Goal: Task Accomplishment & Management: Complete application form

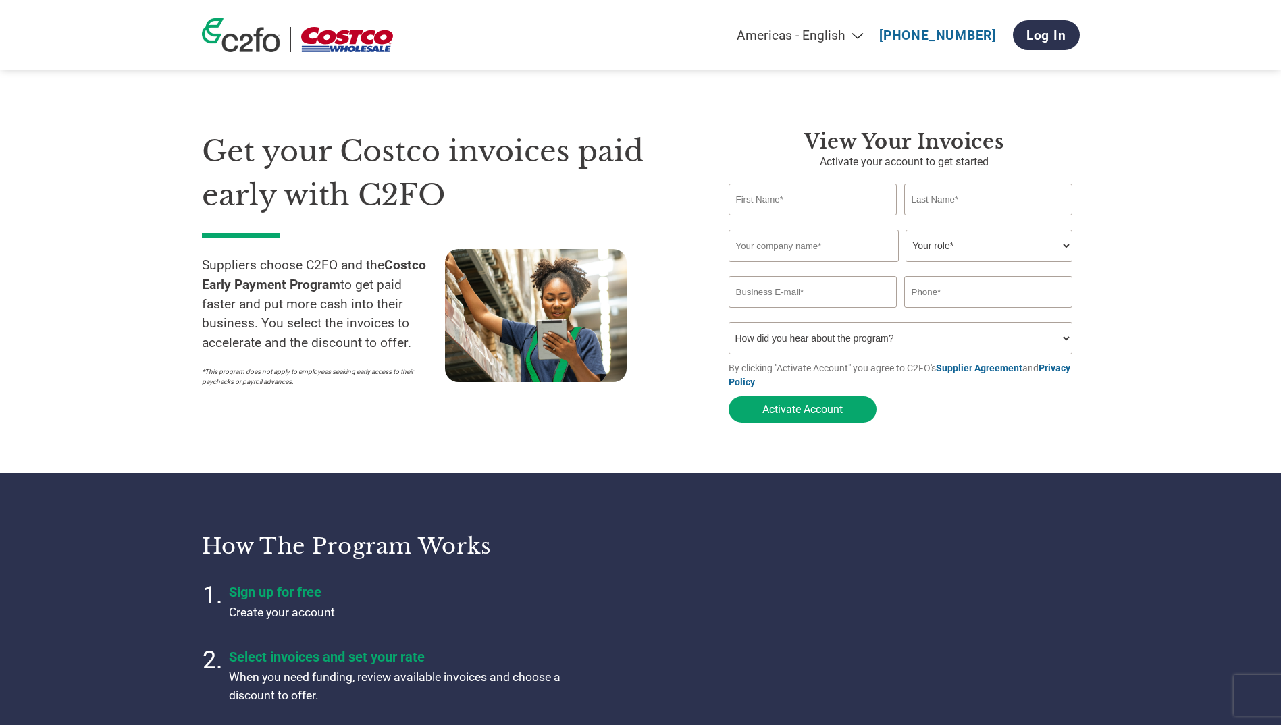
click at [743, 197] on input "text" at bounding box center [813, 200] width 169 height 32
type input "k"
type input "K"
type input "KLAIRI"
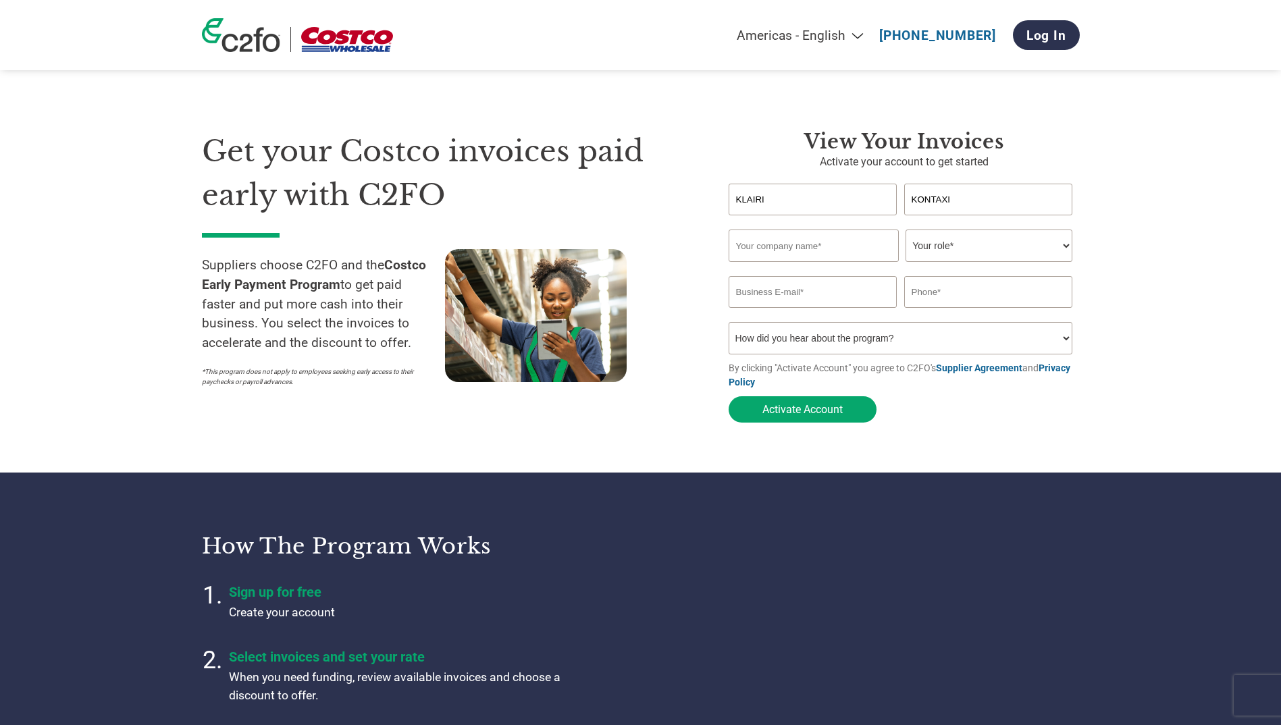
type input "KONTAXI"
type input "Agrovim SA"
click at [1052, 247] on select "Your role* CFO Controller Credit Manager Finance Director Treasurer CEO Preside…" at bounding box center [989, 246] width 167 height 32
select select "OTHER"
click at [906, 231] on select "Your role* CFO Controller Credit Manager Finance Director Treasurer CEO Preside…" at bounding box center [989, 246] width 167 height 32
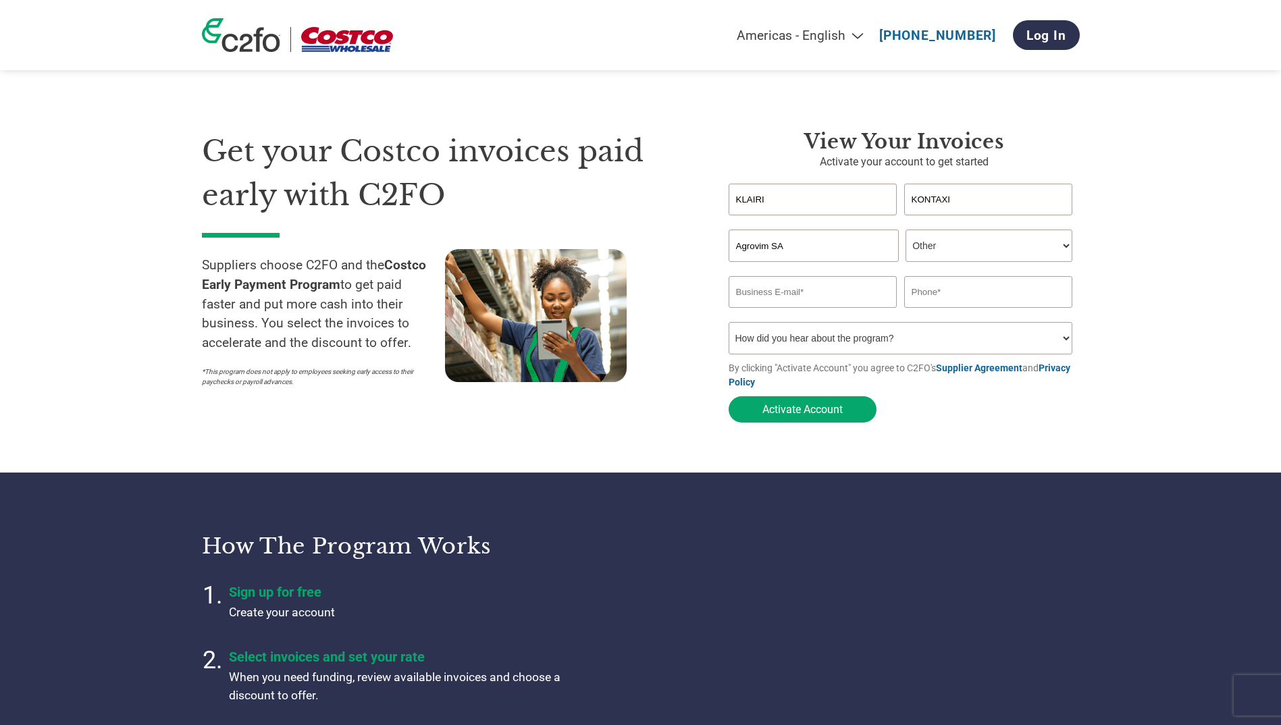
click at [770, 298] on input "email" at bounding box center [813, 292] width 169 height 32
type input "agrovim@agrovim.gr"
click at [992, 297] on input "6947026449" at bounding box center [989, 292] width 169 height 32
type input "00306947026449"
click at [961, 339] on select "How did you hear about the program? Received a letter Email Social Media Online…" at bounding box center [901, 338] width 345 height 32
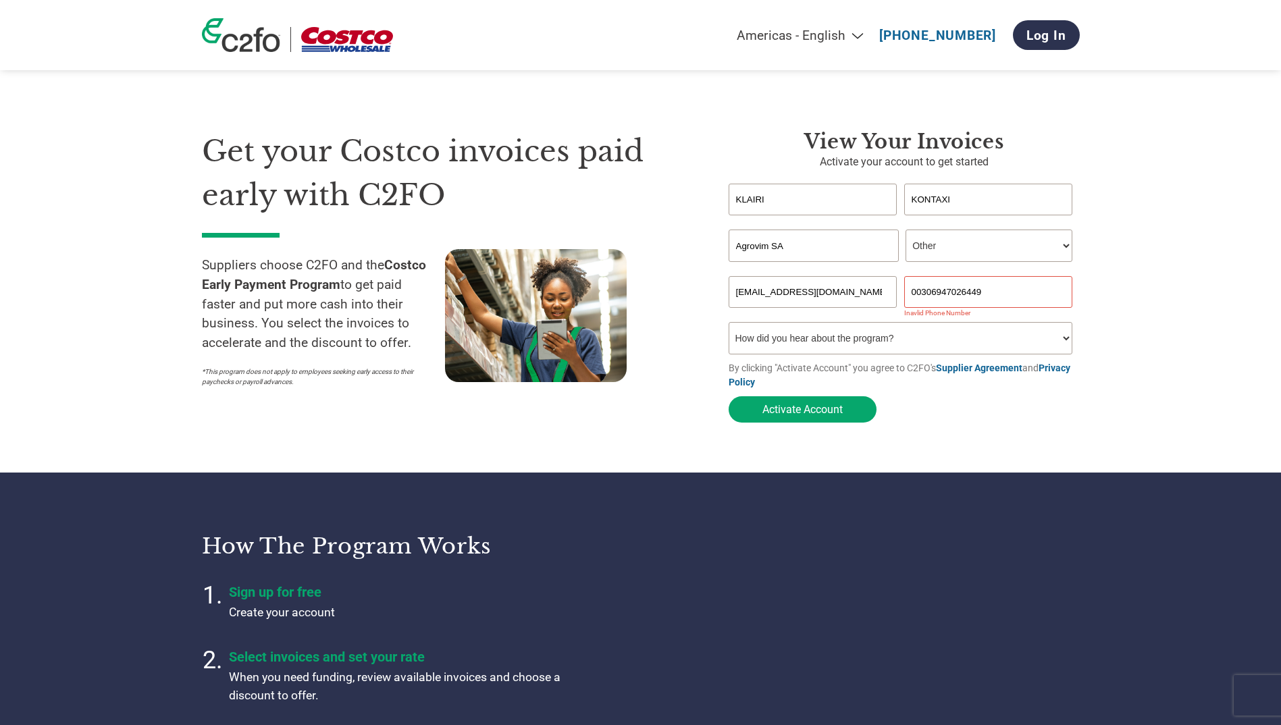
select select "Email"
click at [729, 326] on select "How did you hear about the program? Received a letter Email Social Media Online…" at bounding box center [901, 338] width 345 height 32
click at [1009, 292] on input "00306947026449" at bounding box center [989, 292] width 169 height 32
type input "+306947026449"
click at [826, 350] on select "How did you hear about the program? Received a letter Email Social Media Online…" at bounding box center [901, 338] width 345 height 32
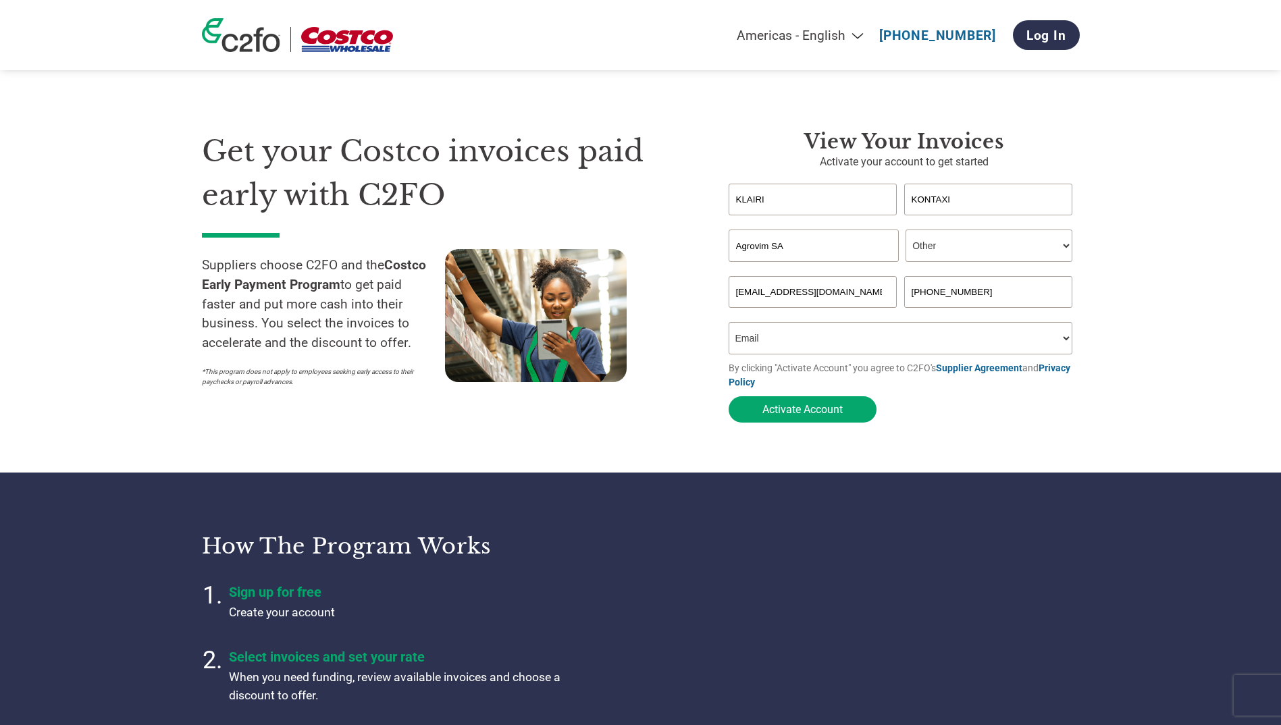
click at [729, 326] on select "How did you hear about the program? Received a letter Email Social Media Online…" at bounding box center [901, 338] width 345 height 32
click at [769, 419] on button "Activate Account" at bounding box center [803, 410] width 148 height 26
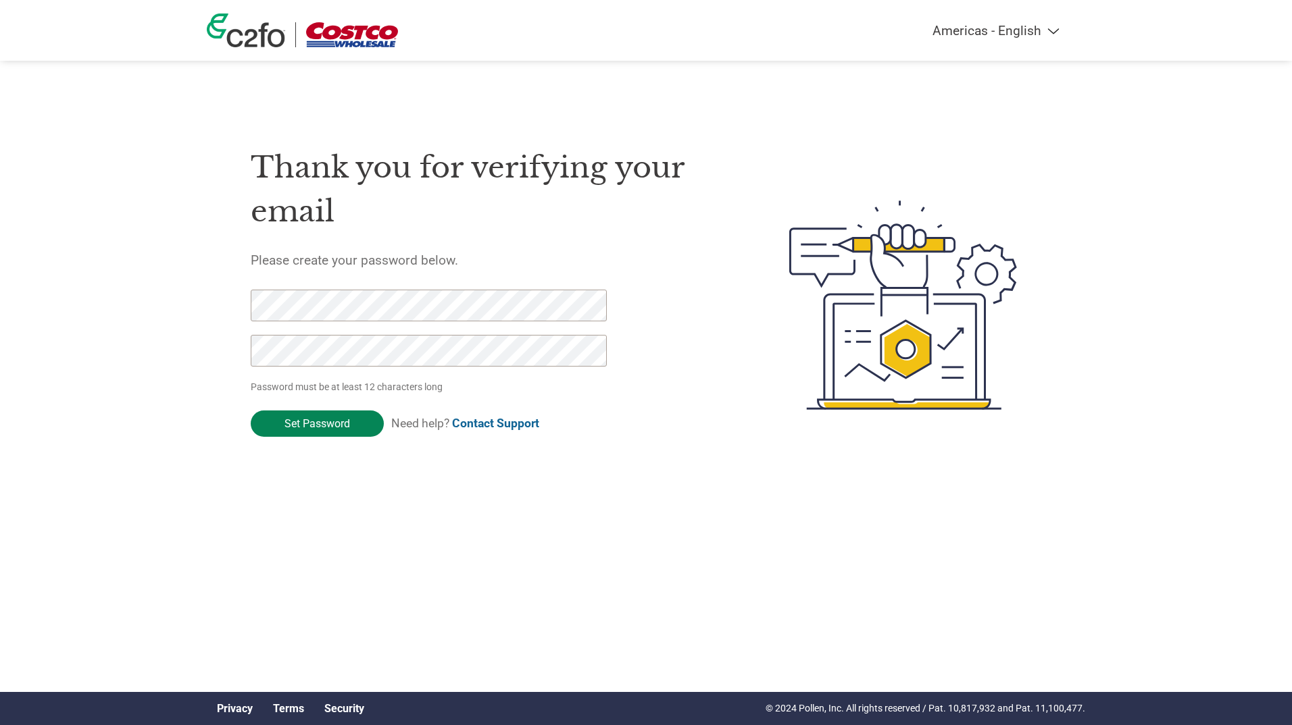
click at [290, 429] on input "Set Password" at bounding box center [317, 424] width 133 height 26
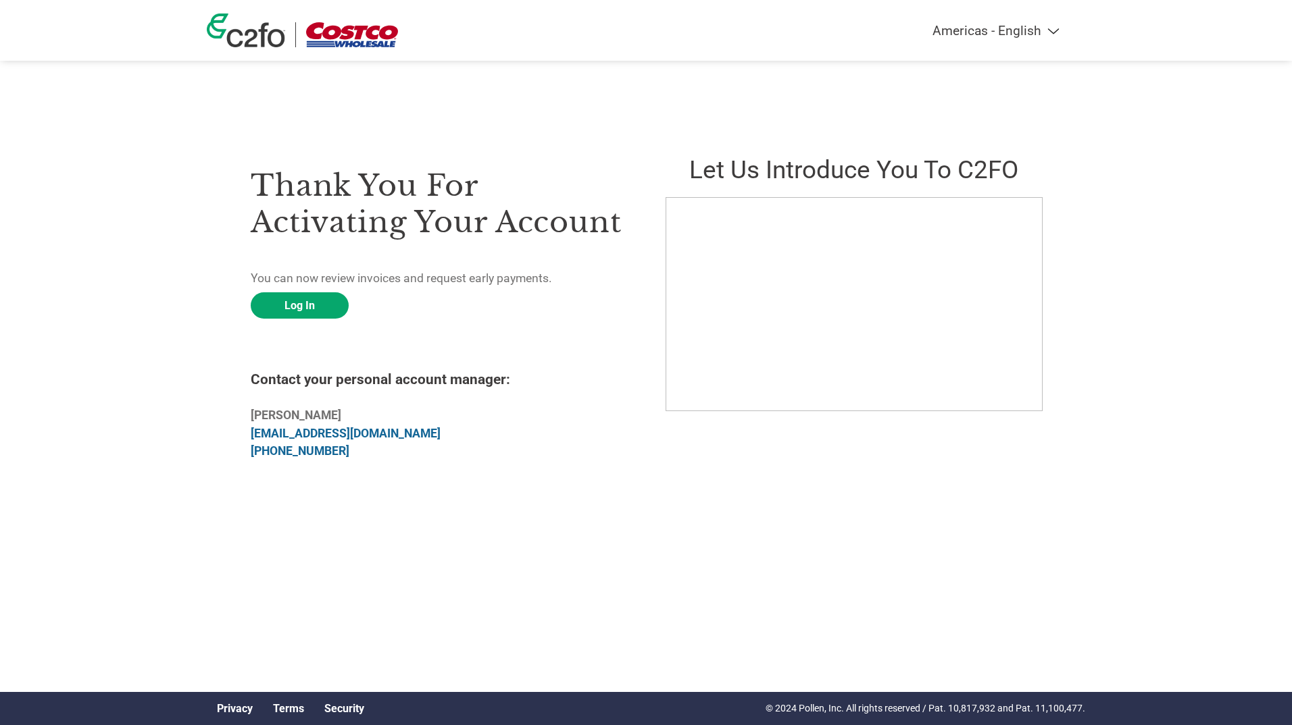
click at [235, 361] on div "Thank you for activating your account You can now review invoices and request e…" at bounding box center [646, 304] width 878 height 333
click at [311, 305] on link "Log In" at bounding box center [300, 305] width 98 height 26
